Goal: Task Accomplishment & Management: Use online tool/utility

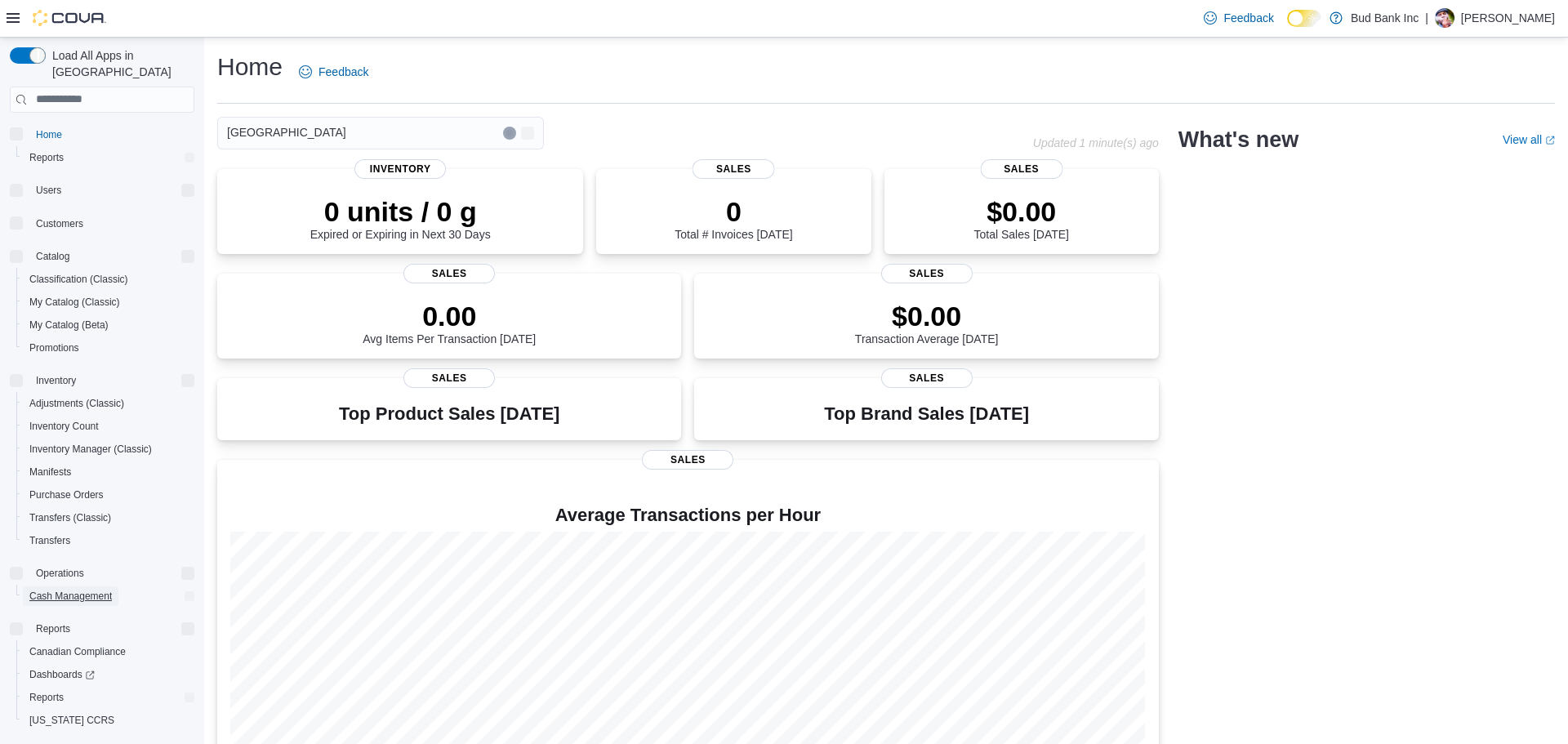
click at [97, 589] on span "Cash Management" at bounding box center [71, 595] width 83 height 13
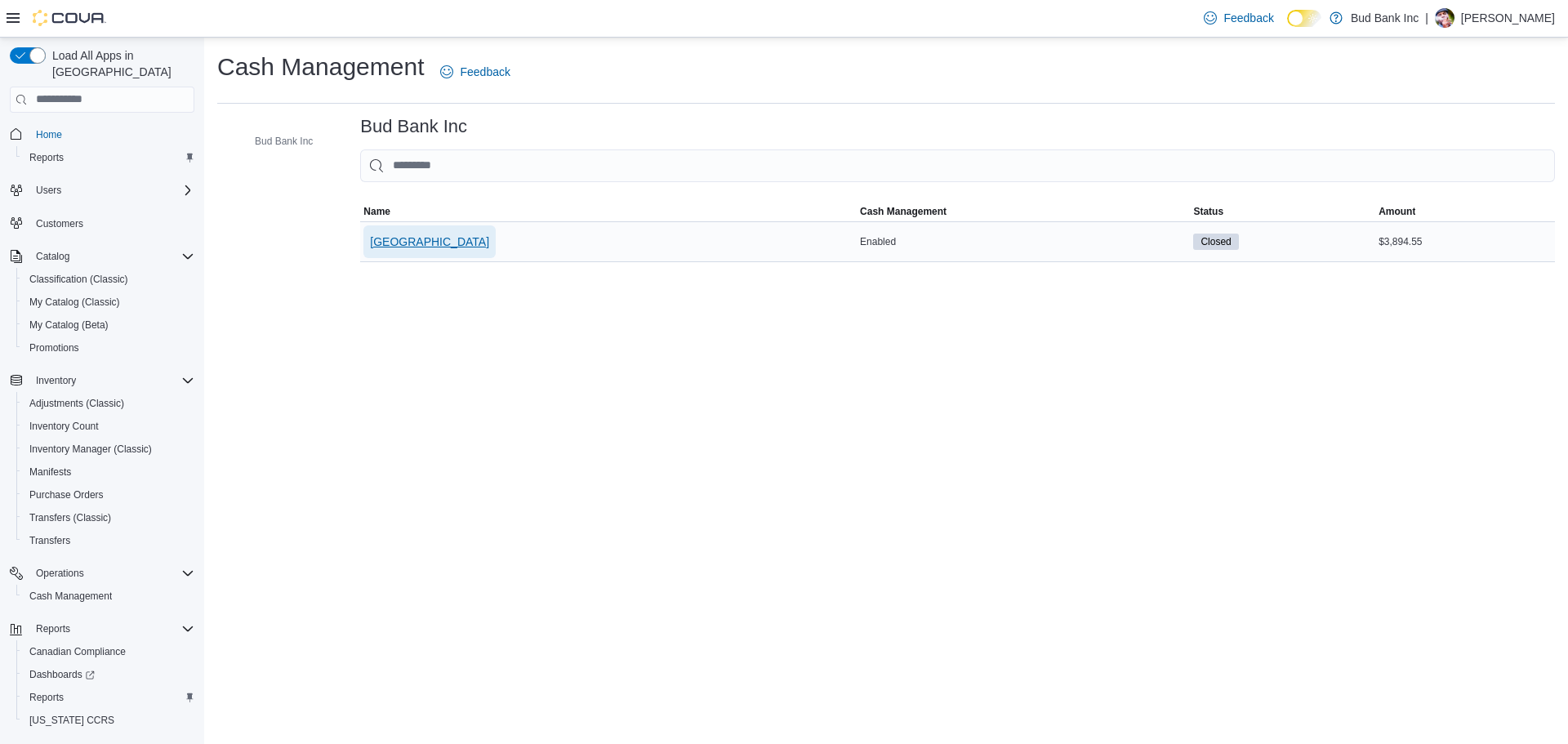
click at [412, 243] on span "Richmond" at bounding box center [429, 241] width 119 height 16
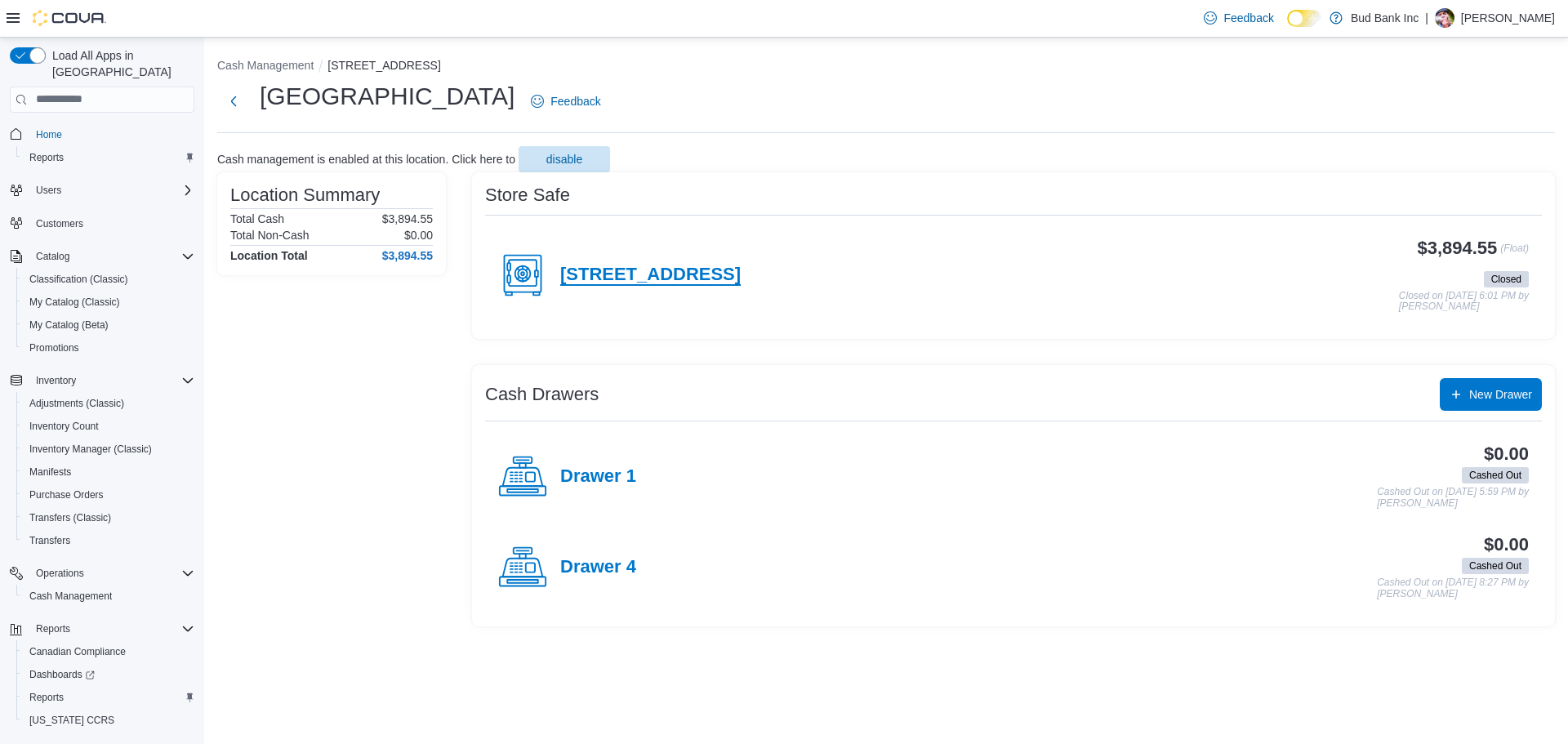
click at [640, 278] on h4 "445 Richmond St" at bounding box center [651, 275] width 181 height 21
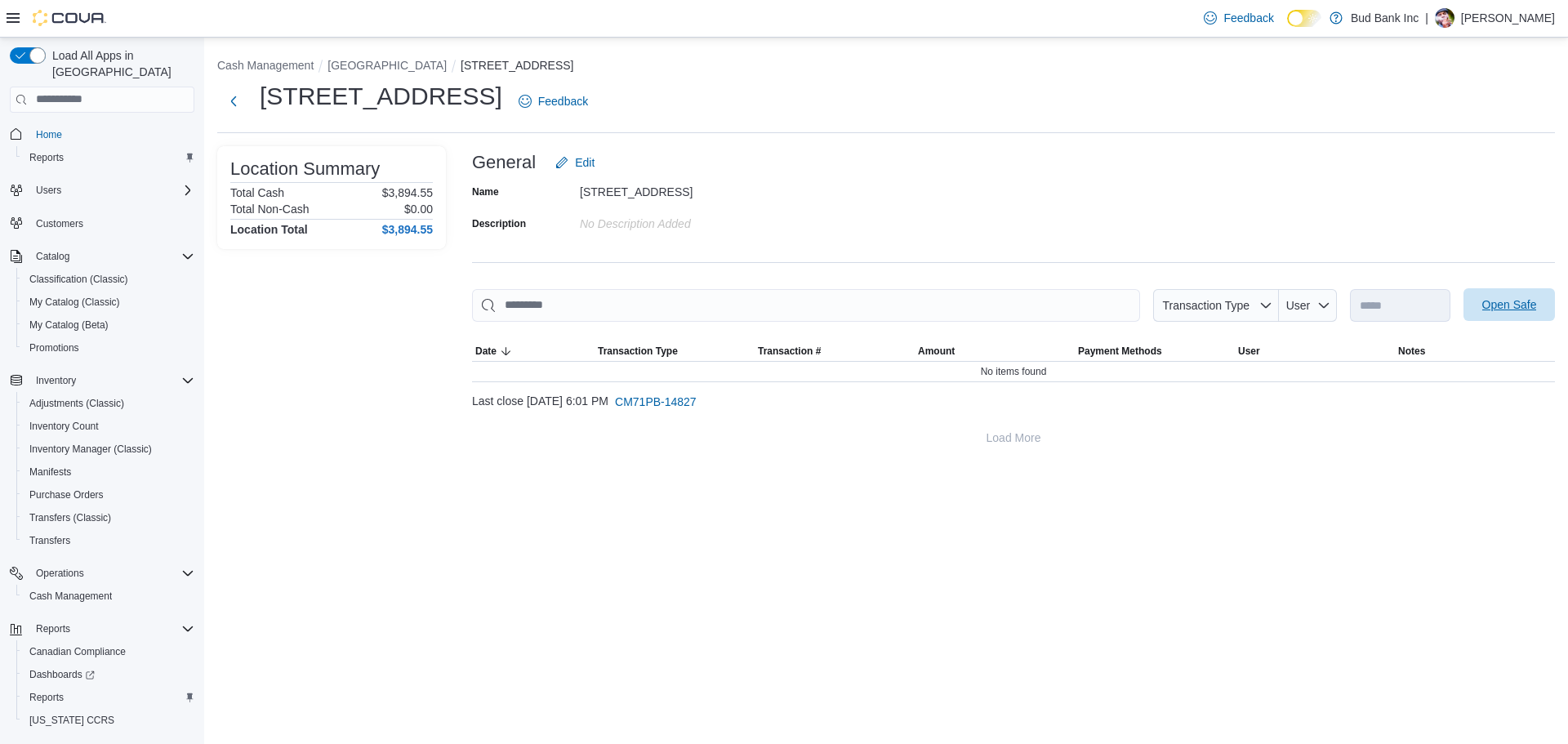
click at [1505, 305] on span "Open Safe" at bounding box center [1510, 304] width 55 height 16
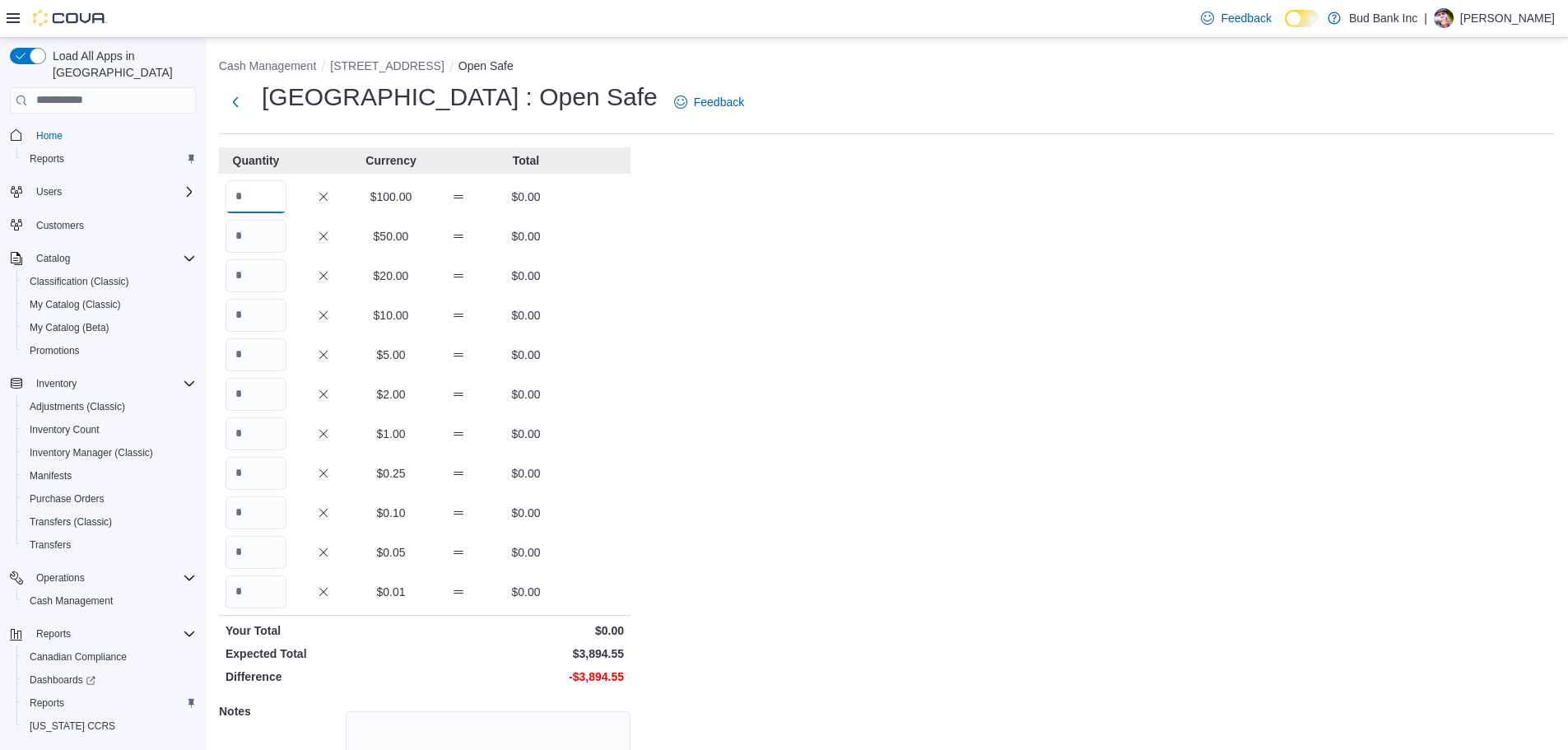
click at [262, 203] on input "Quantity" at bounding box center [256, 197] width 61 height 33
type input "**"
type input "*"
type input "**"
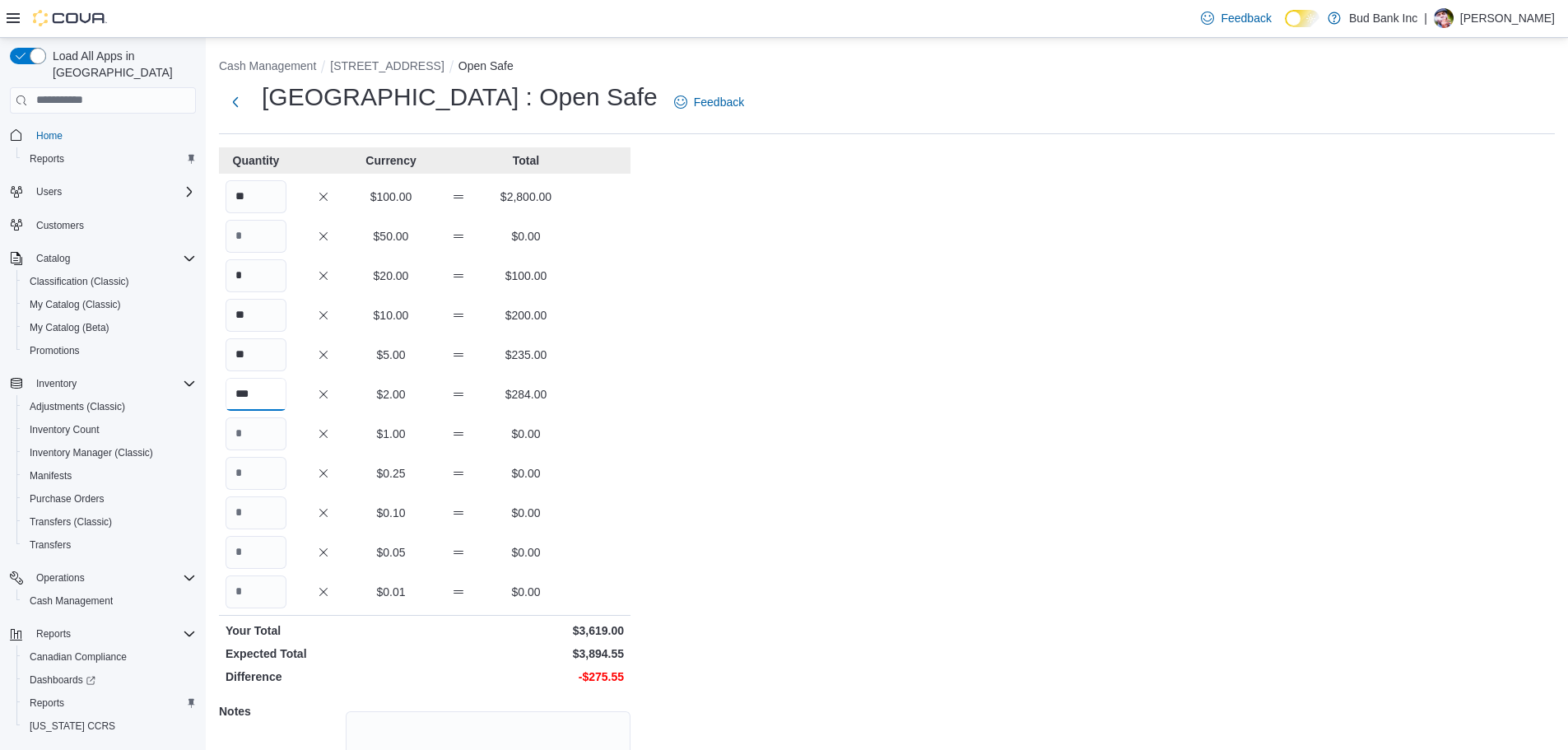
type input "***"
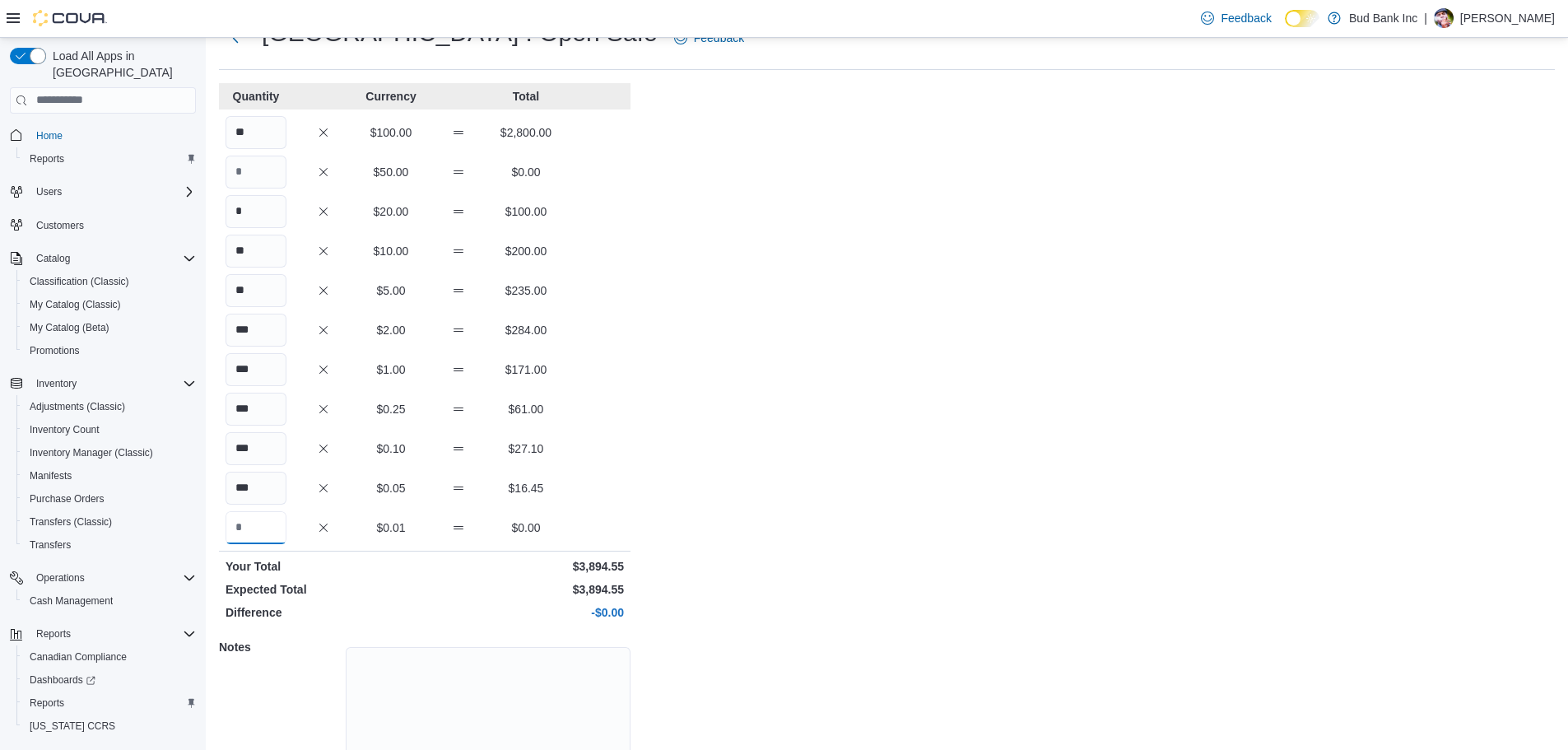
scroll to position [147, 0]
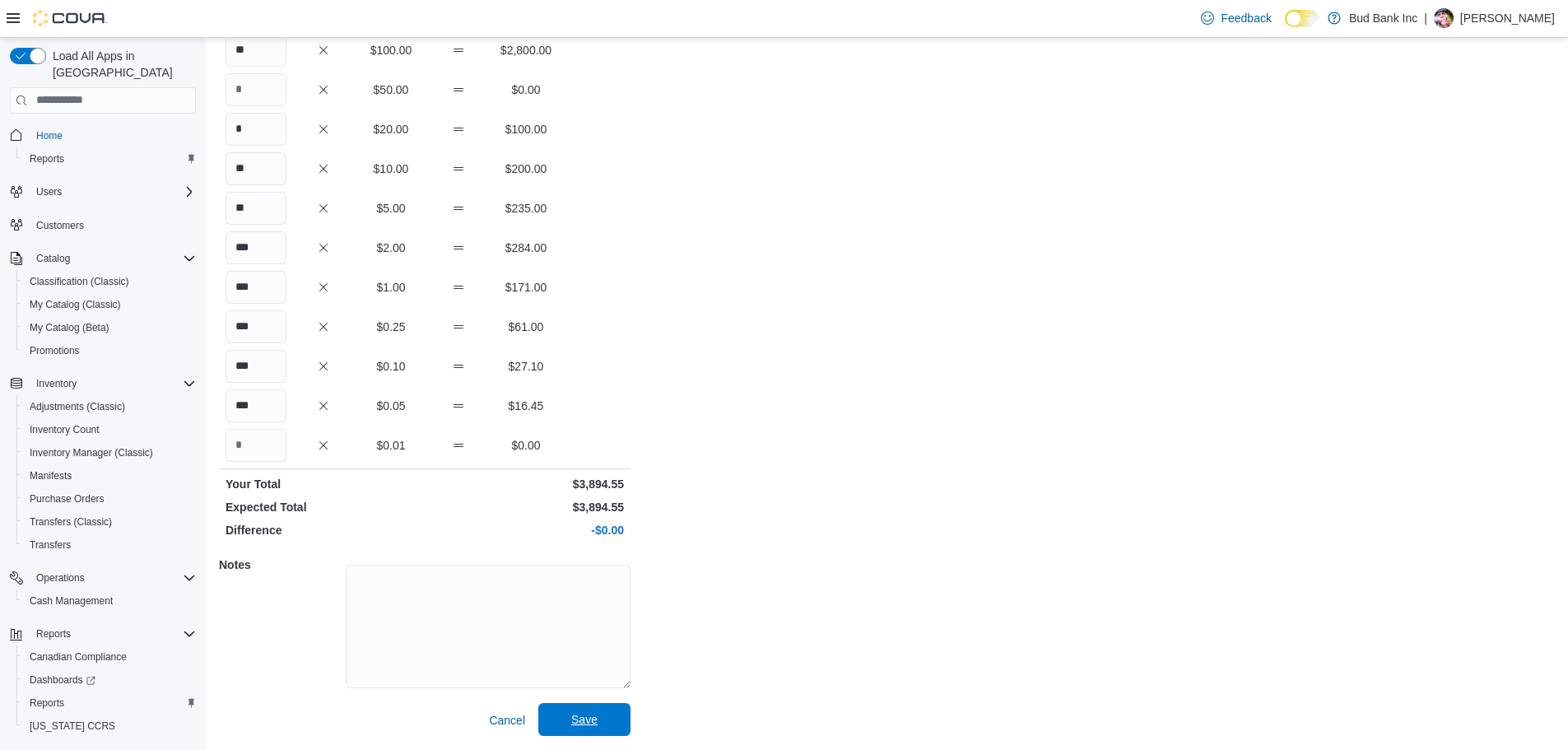
click at [573, 726] on span "Save" at bounding box center [584, 719] width 27 height 16
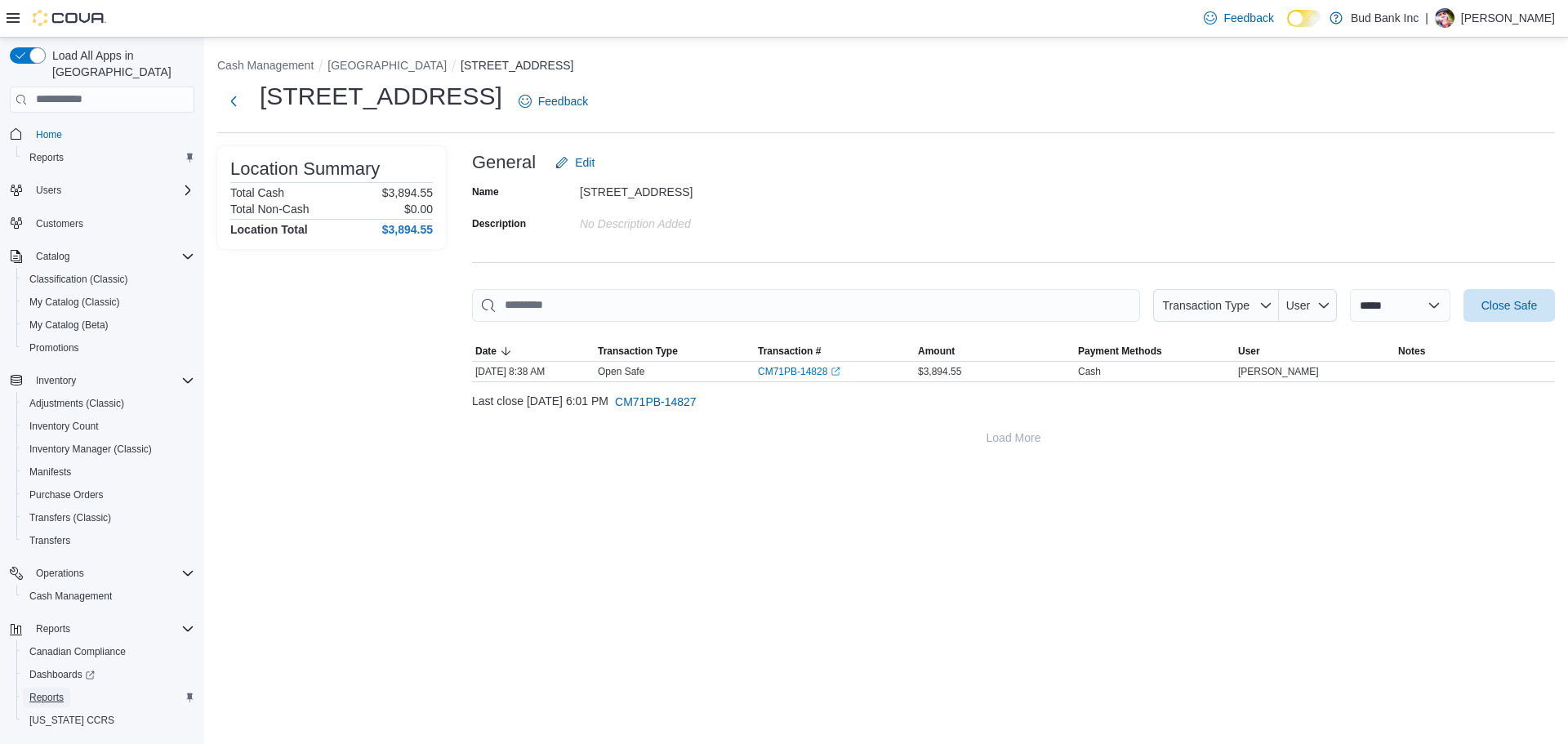
click at [56, 690] on span "Reports" at bounding box center [47, 696] width 34 height 13
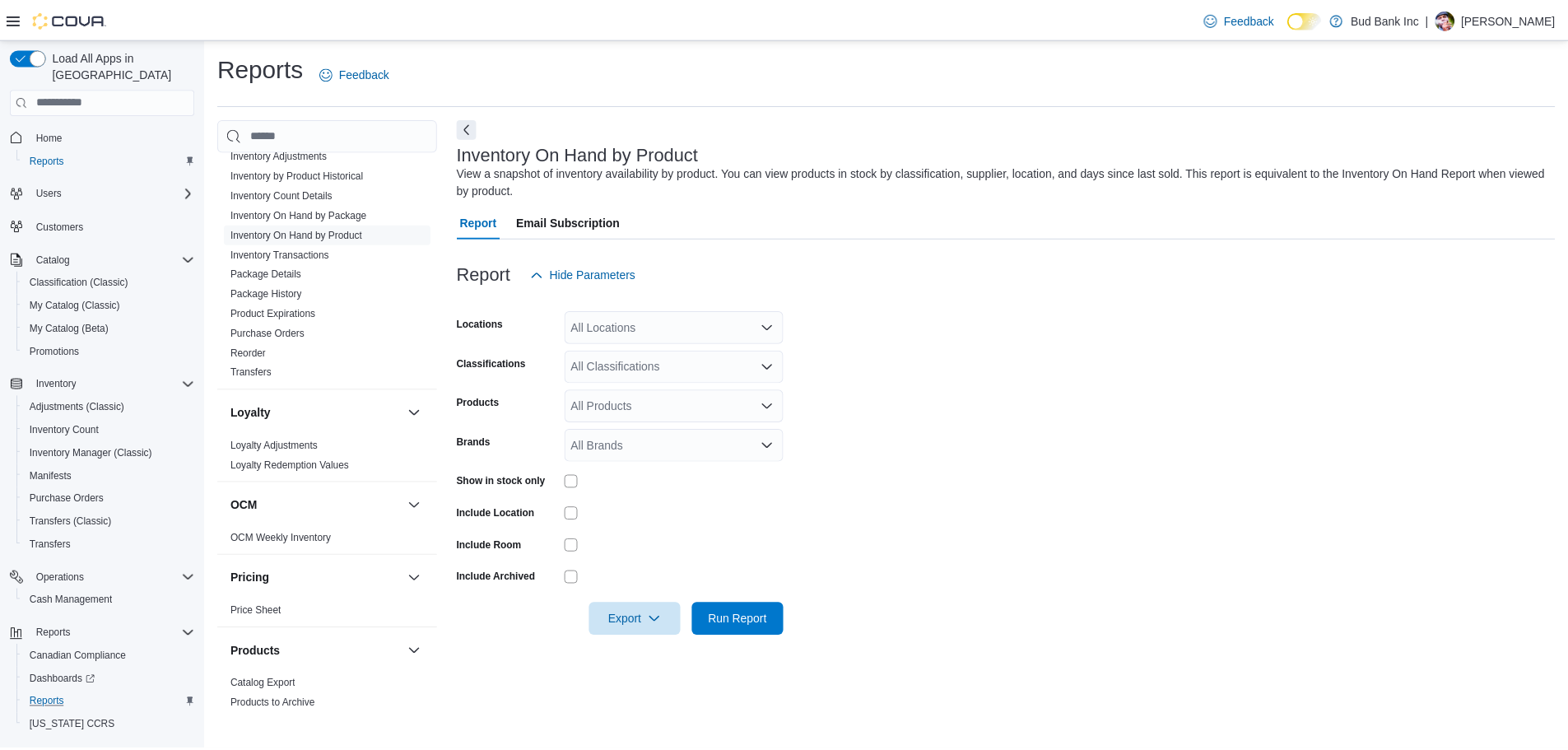
scroll to position [988, 0]
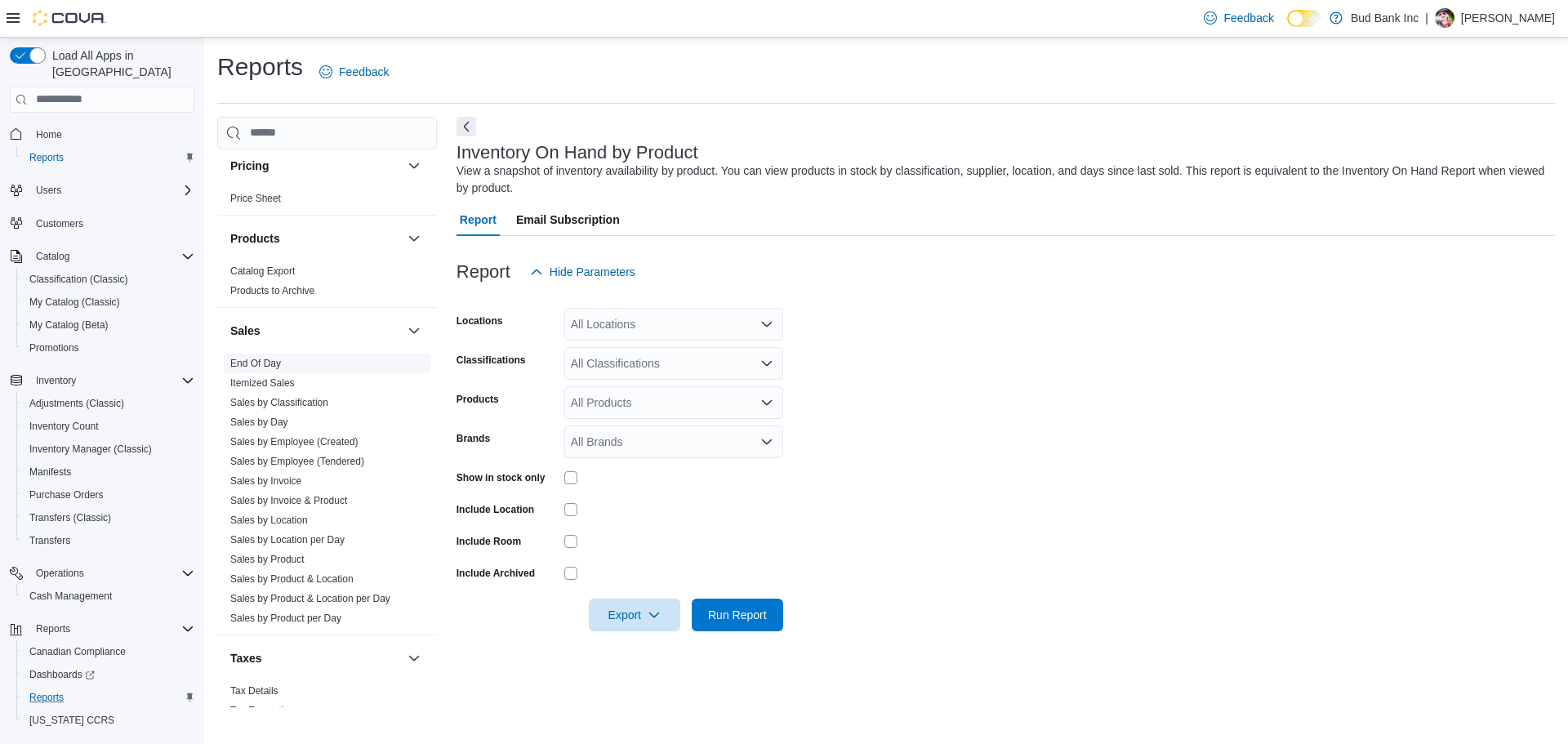
click at [250, 358] on link "End Of Day" at bounding box center [255, 363] width 50 height 11
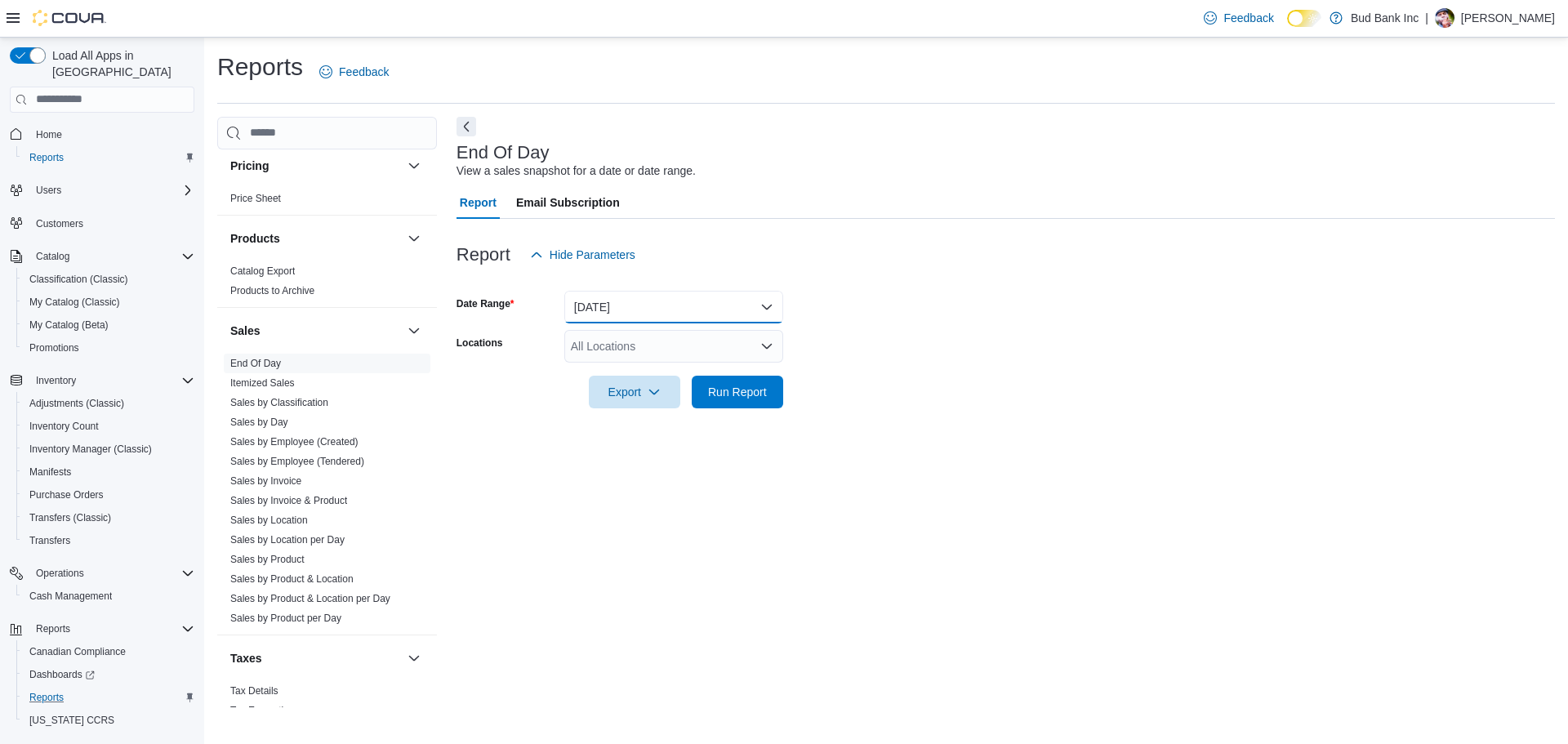
click at [629, 308] on button "Today" at bounding box center [674, 306] width 219 height 32
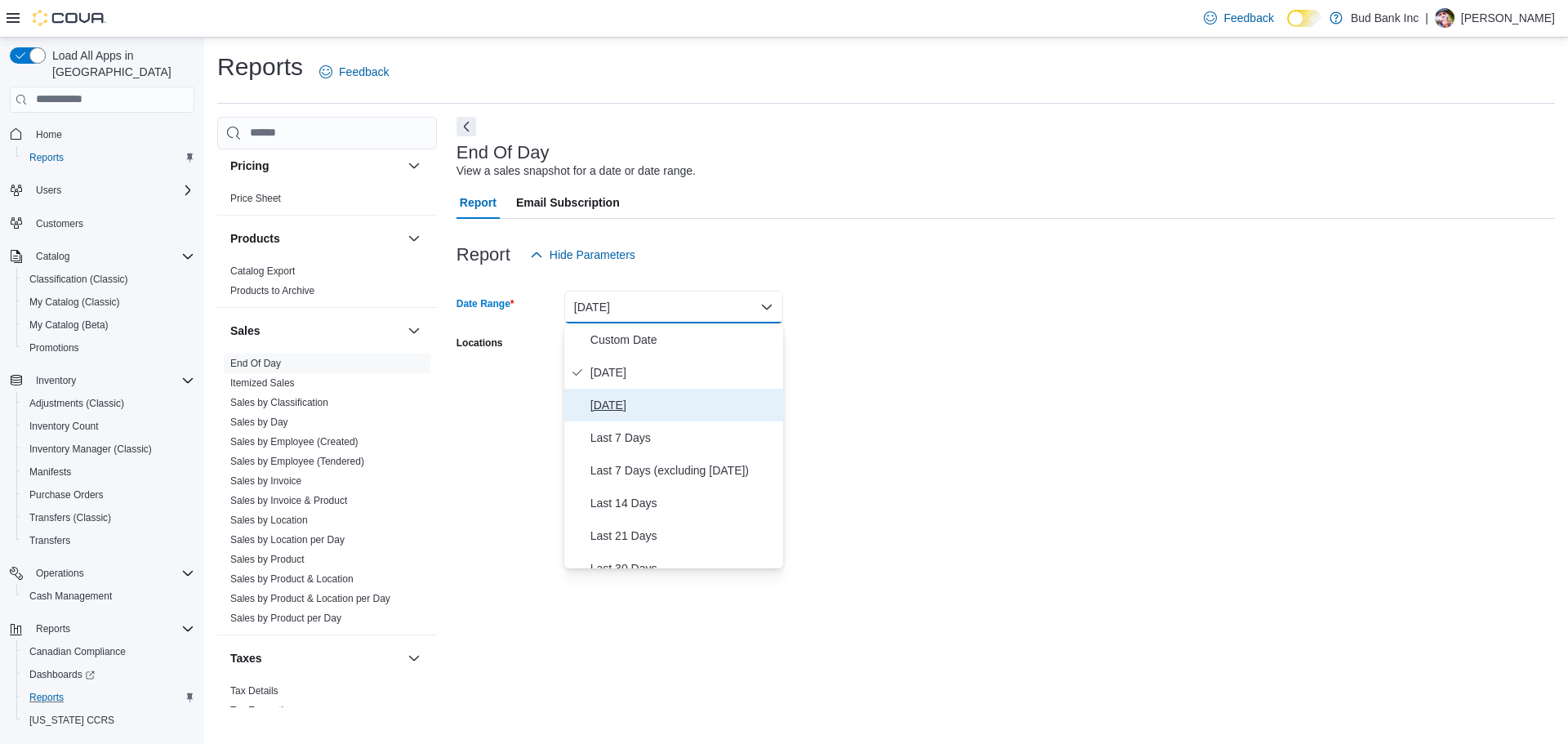
click at [627, 403] on span "Yesterday" at bounding box center [683, 404] width 187 height 20
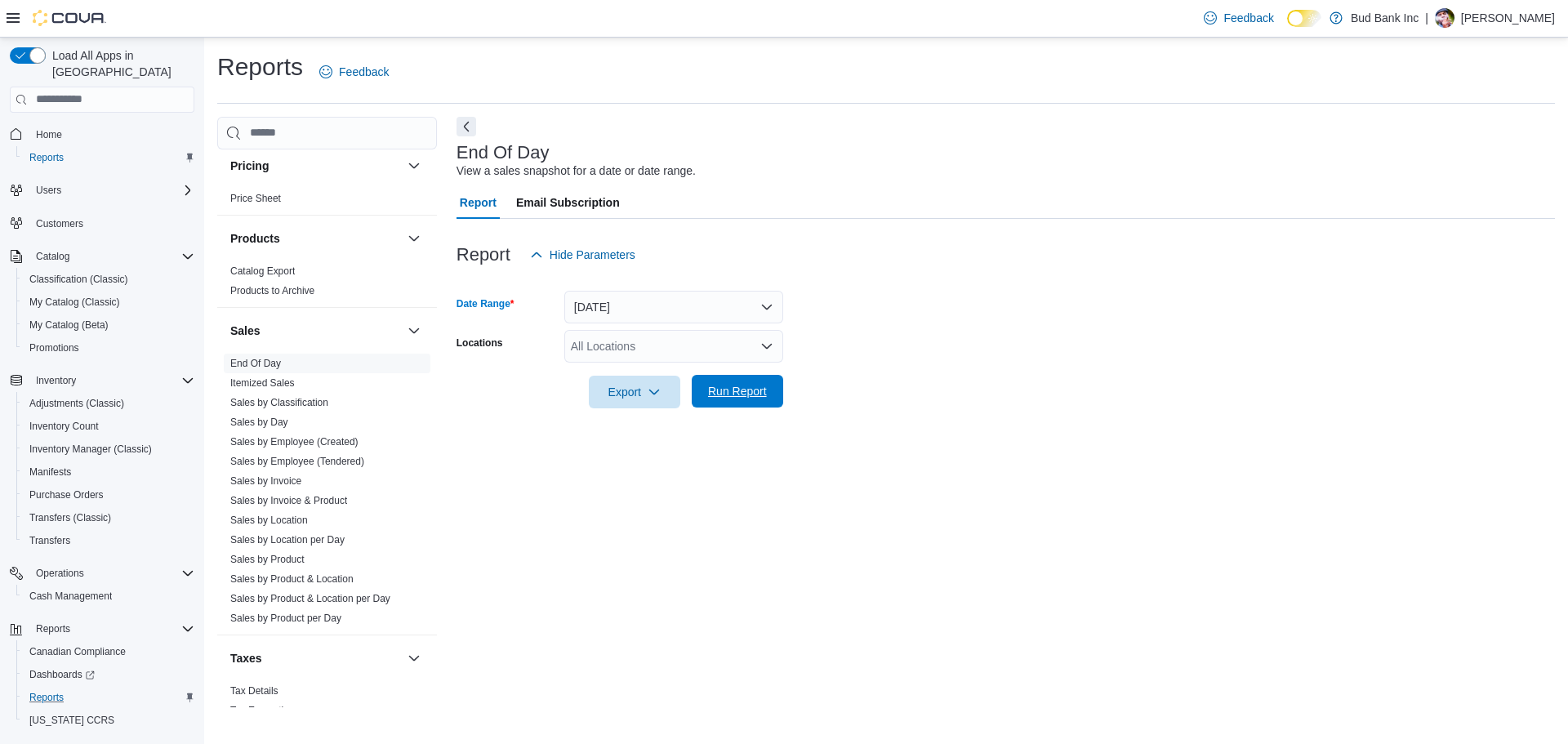
click at [720, 401] on span "Run Report" at bounding box center [738, 391] width 72 height 32
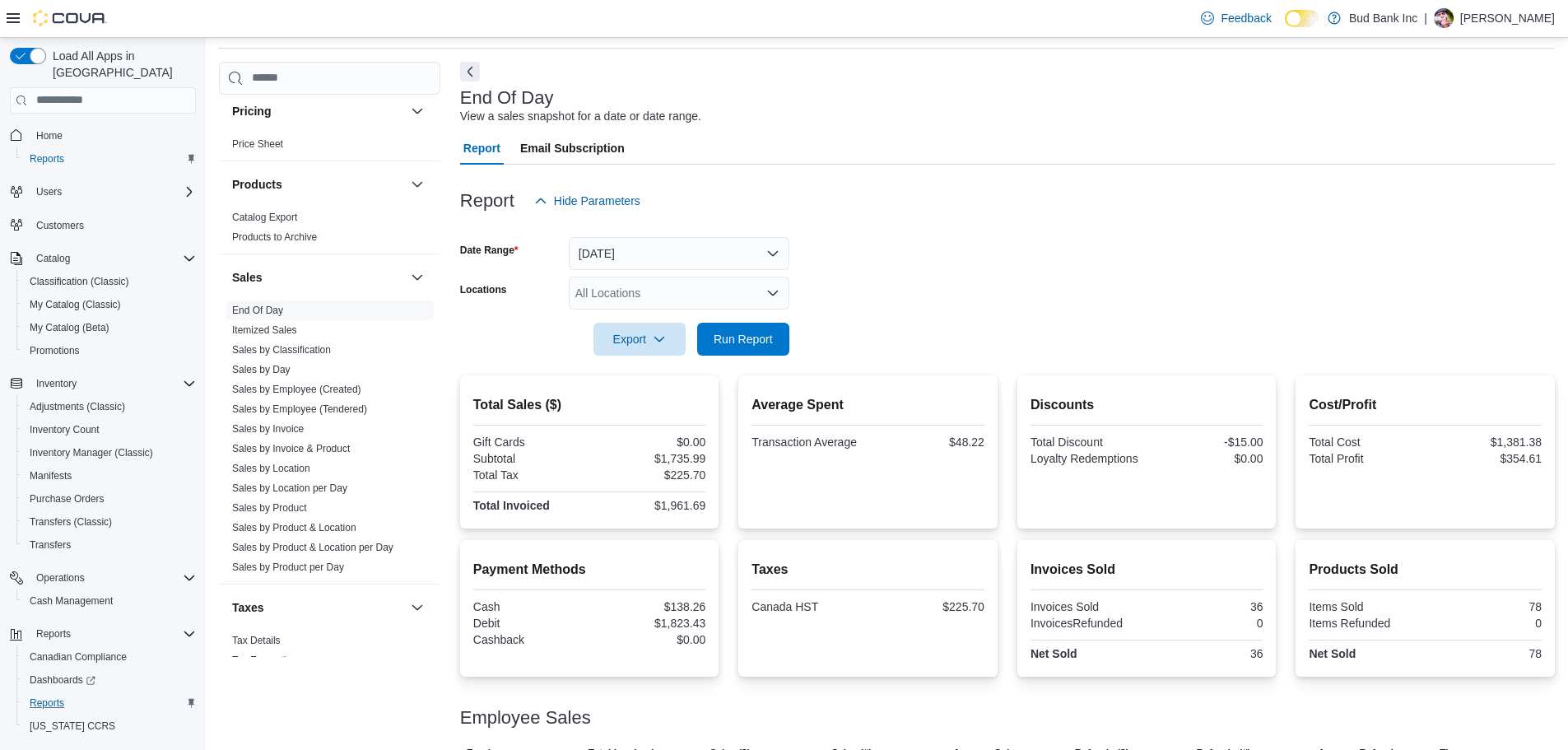
scroll to position [120, 0]
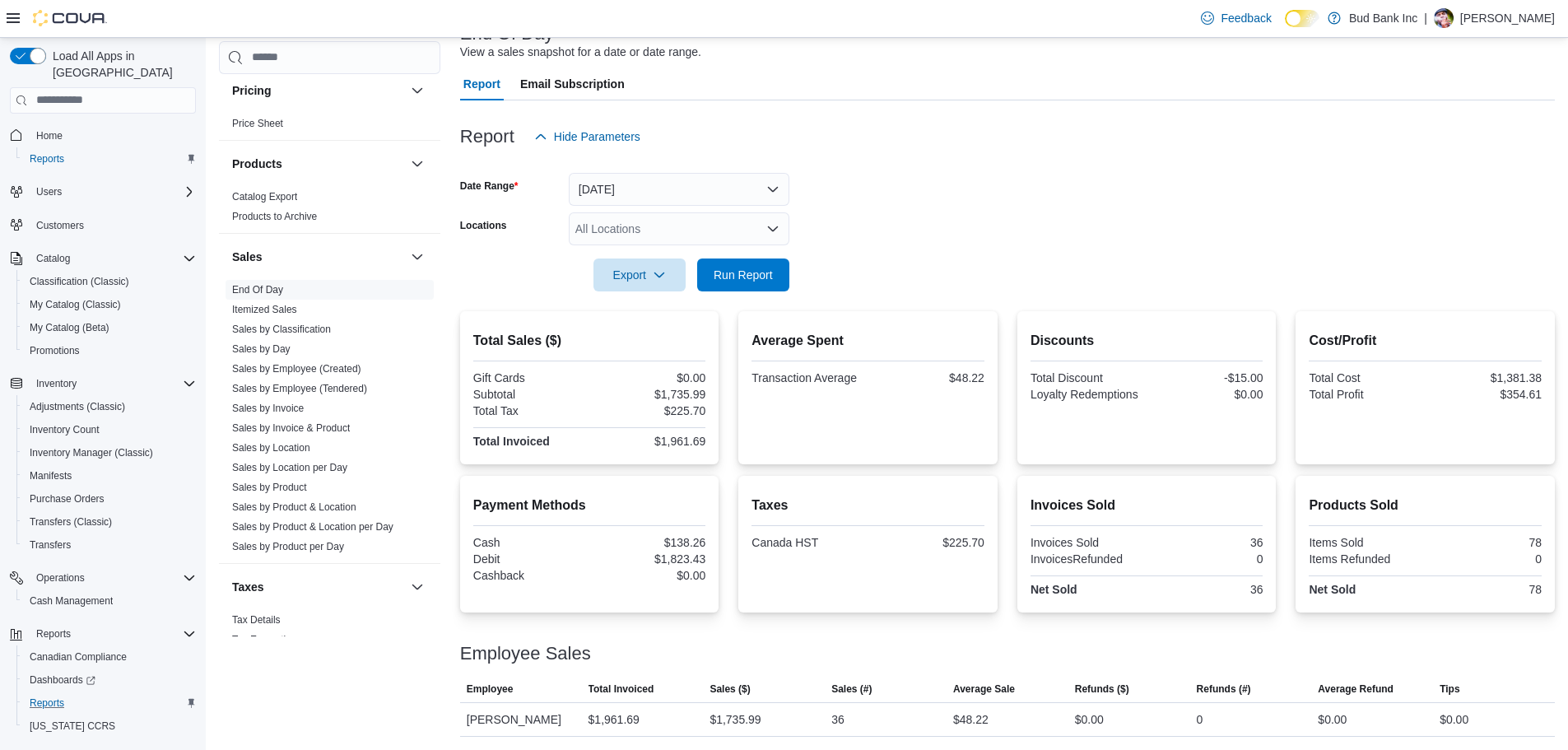
click at [1495, 19] on p "[PERSON_NAME]" at bounding box center [1507, 18] width 94 height 20
click at [1450, 161] on span "Sign Out" at bounding box center [1449, 160] width 45 height 16
